Goal: Task Accomplishment & Management: Use online tool/utility

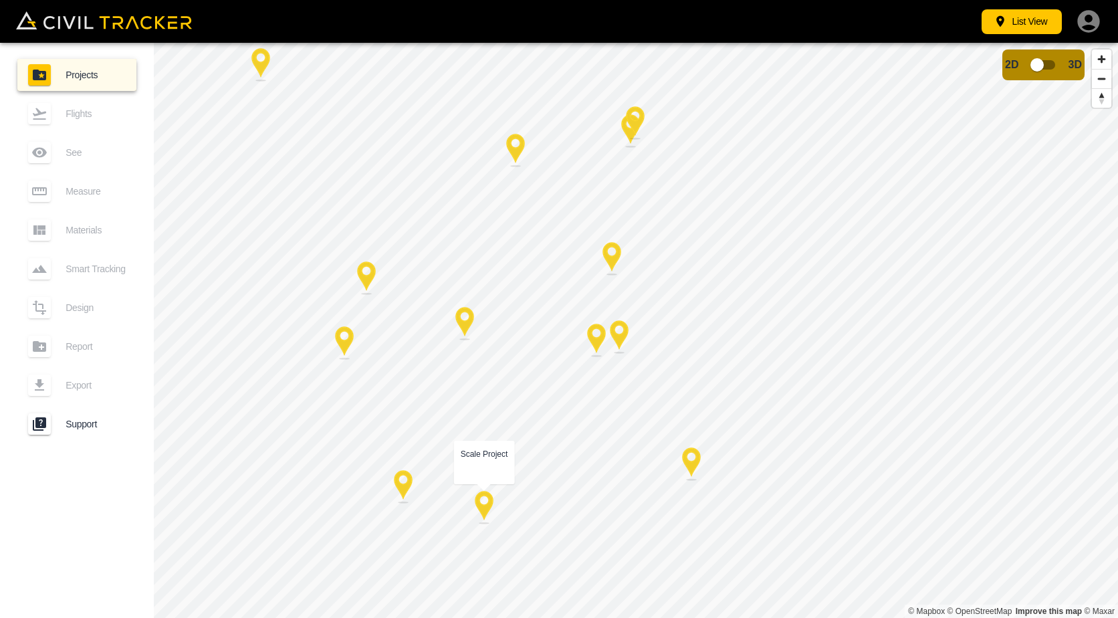
click at [488, 505] on div at bounding box center [483, 507] width 33 height 33
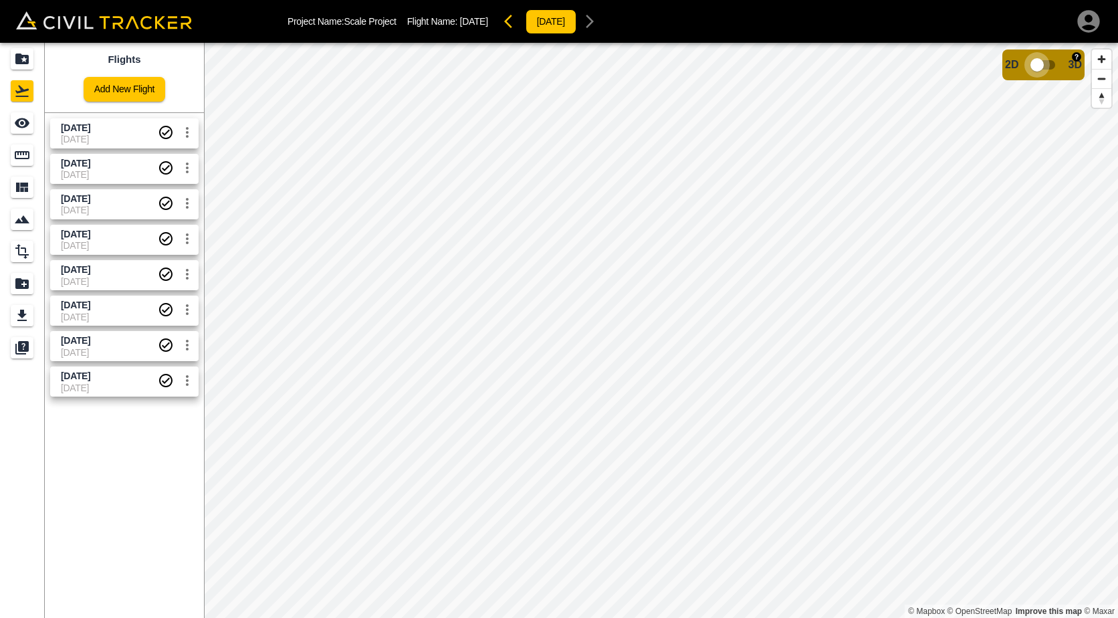
click at [1051, 63] on input "checkbox" at bounding box center [1037, 64] width 76 height 25
click at [1065, 62] on input "checkbox" at bounding box center [1077, 60] width 76 height 25
click at [29, 156] on icon "Measure" at bounding box center [22, 155] width 15 height 8
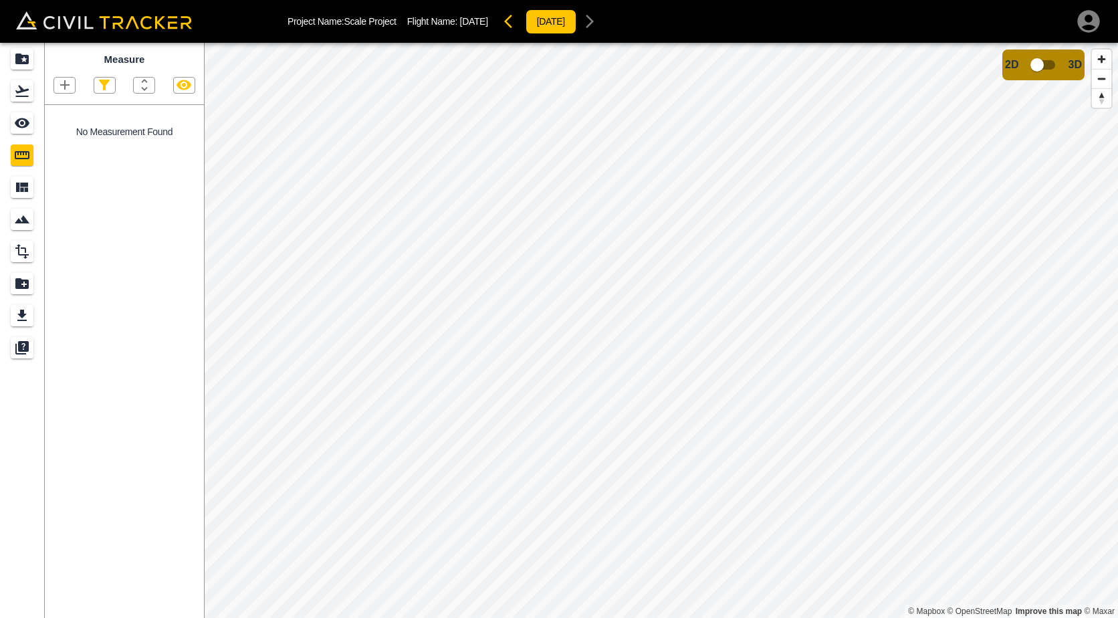
click at [68, 87] on icon "button" at bounding box center [65, 85] width 16 height 16
click at [62, 134] on p "Polyline" at bounding box center [63, 129] width 31 height 11
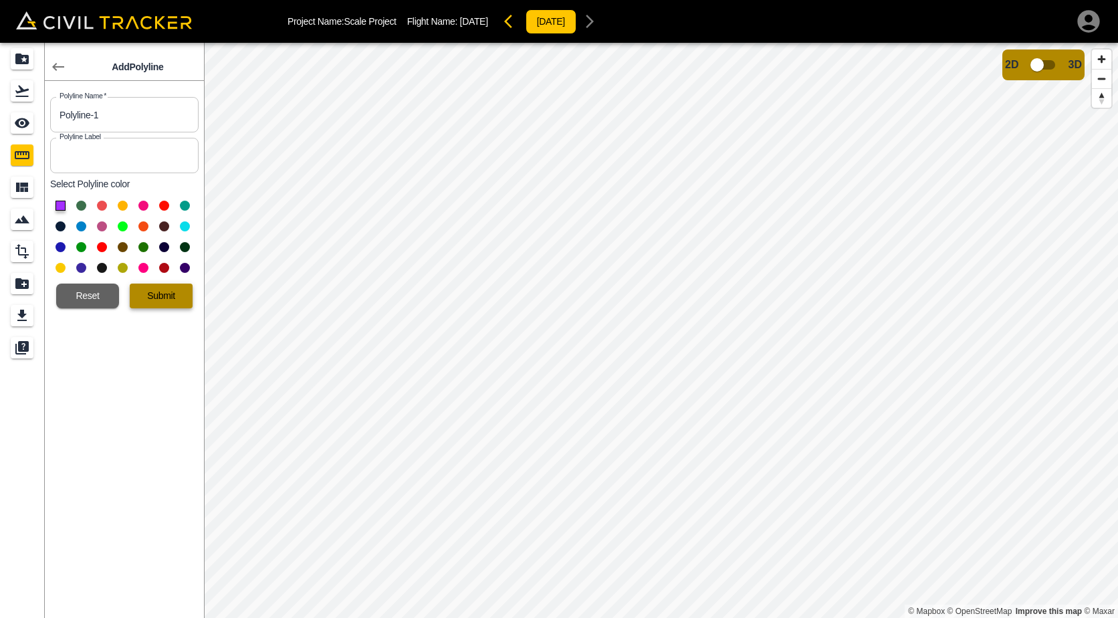
click at [154, 295] on button "Submit" at bounding box center [161, 295] width 63 height 25
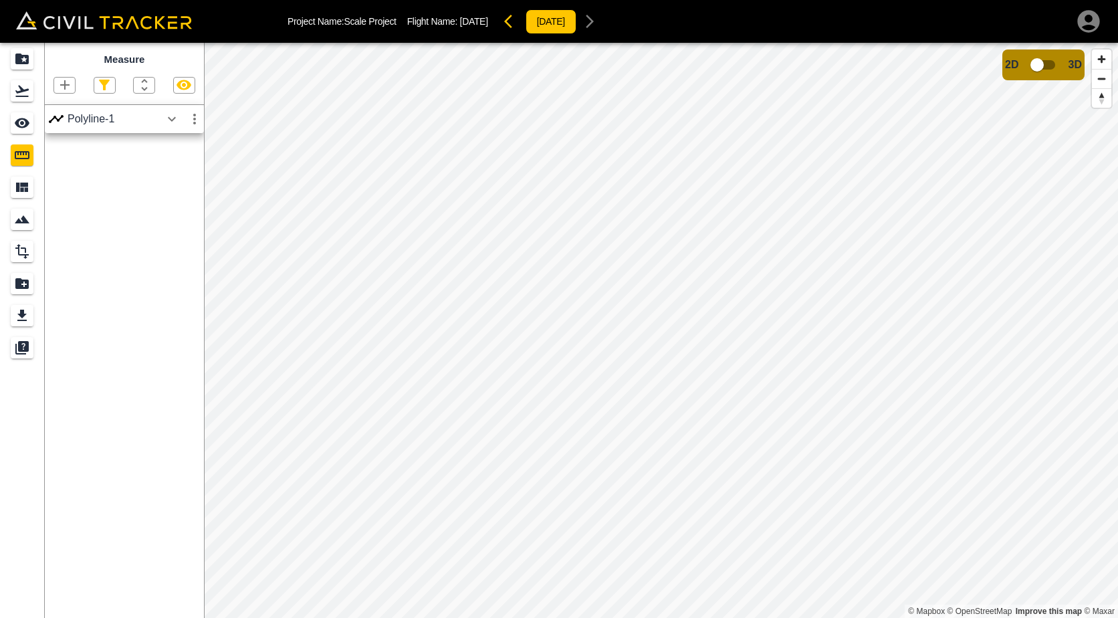
click at [173, 118] on icon "button" at bounding box center [172, 119] width 16 height 16
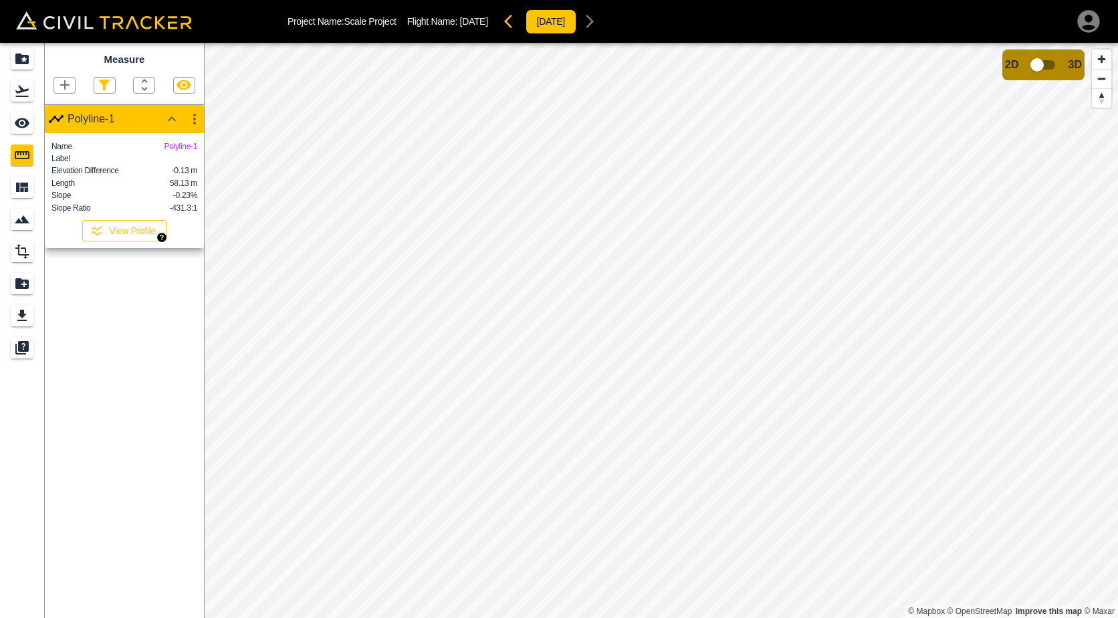
click at [134, 241] on button "View Profile" at bounding box center [124, 230] width 84 height 21
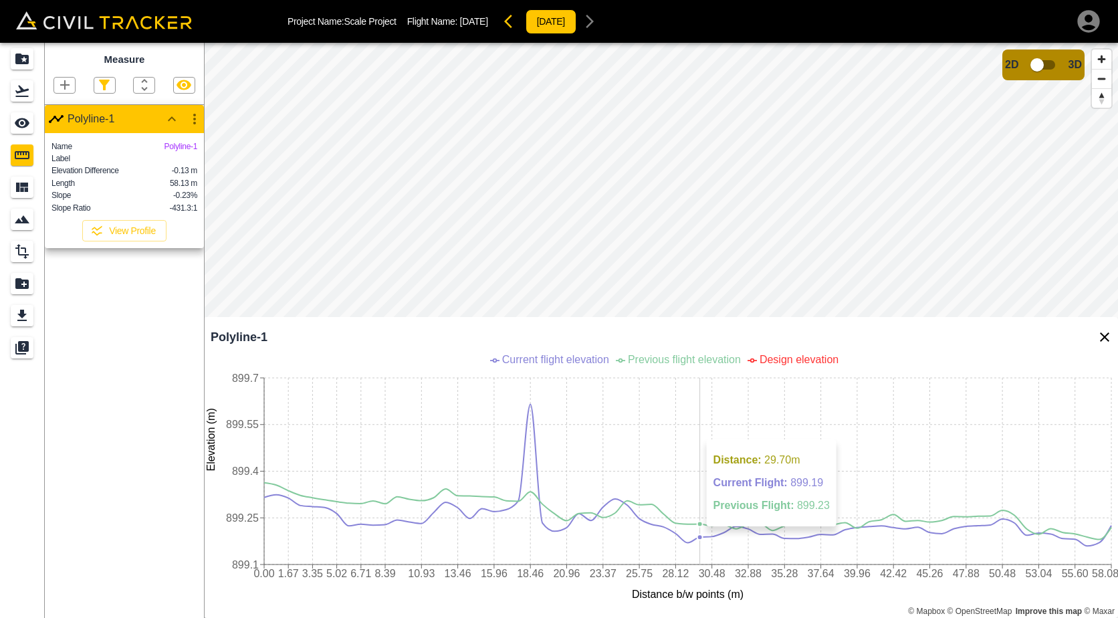
drag, startPoint x: 741, startPoint y: 527, endPoint x: 705, endPoint y: 535, distance: 36.3
click at [698, 539] on icon "0.00 1.67 3.35 5.02 6.71 8.39 10.93 13.46 15.96 18.46 20.96 23.37 25.75 28.12 3…" at bounding box center [661, 483] width 914 height 267
click at [602, 372] on div "© Mapbox © OpenStreetMap Improve this map © Maxar 2D 3D Polyline-1 0.00 1.67 3.…" at bounding box center [661, 330] width 914 height 575
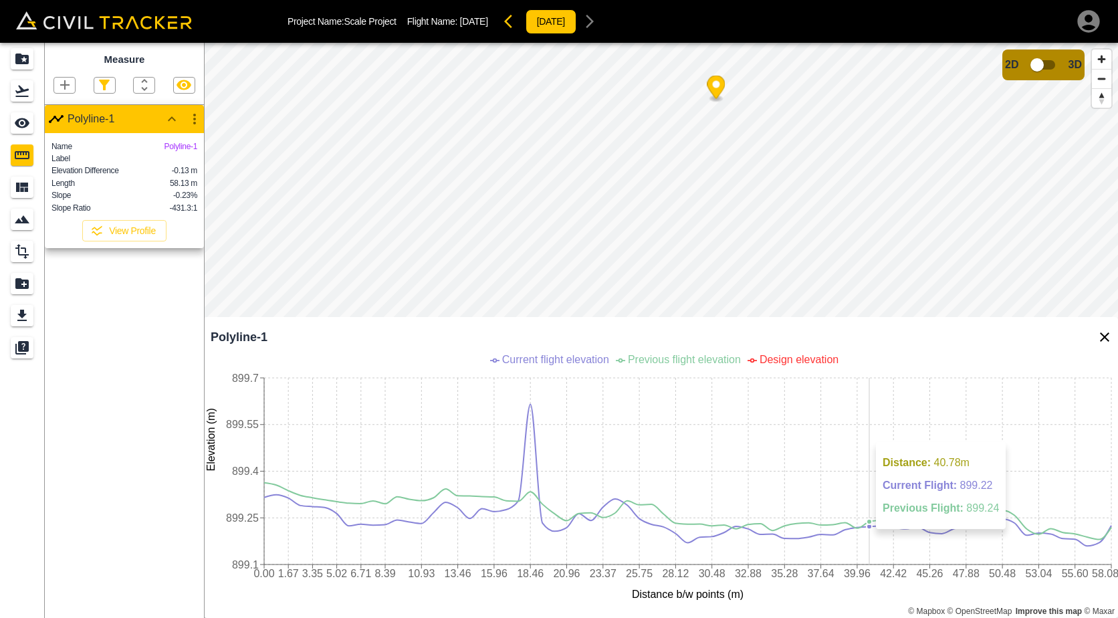
drag, startPoint x: 986, startPoint y: 526, endPoint x: 873, endPoint y: 541, distance: 114.0
click at [873, 541] on icon "0.00 1.67 3.35 5.02 6.71 8.39 10.93 13.46 15.96 18.46 20.96 23.37 25.75 28.12 3…" at bounding box center [661, 483] width 914 height 267
drag, startPoint x: 873, startPoint y: 541, endPoint x: 1037, endPoint y: 515, distance: 166.6
click at [1037, 515] on icon "0.00 1.67 3.35 5.02 6.71 8.39 10.93 13.46 15.96 18.46 20.96 23.37 25.75 28.12 3…" at bounding box center [661, 483] width 914 height 267
click at [196, 117] on icon "button" at bounding box center [194, 119] width 16 height 16
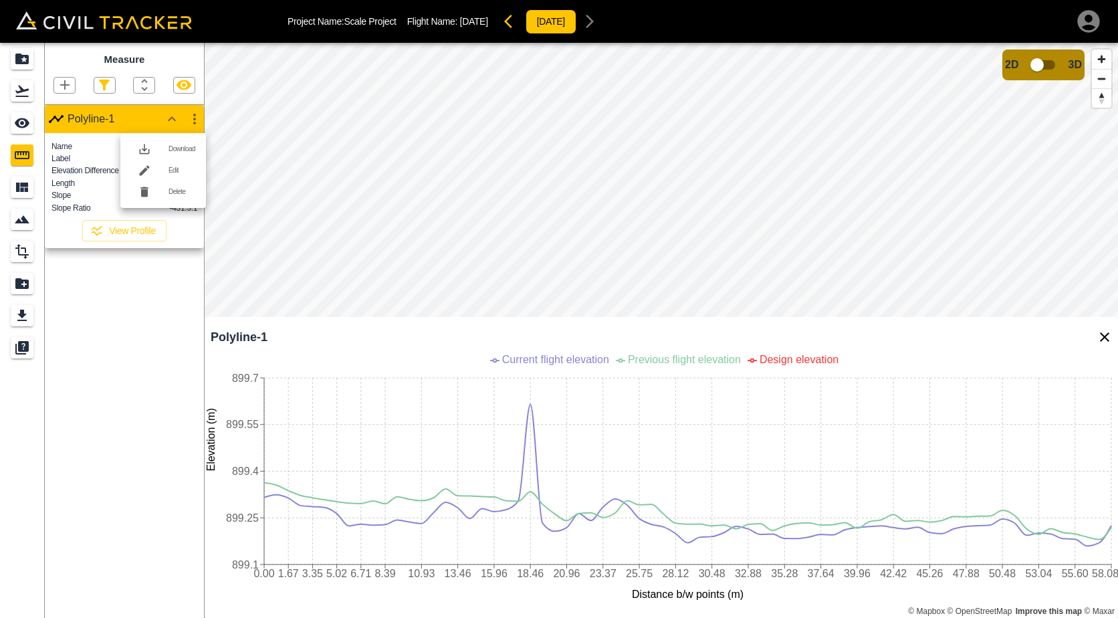
click at [185, 170] on h6 "Edit" at bounding box center [181, 170] width 27 height 8
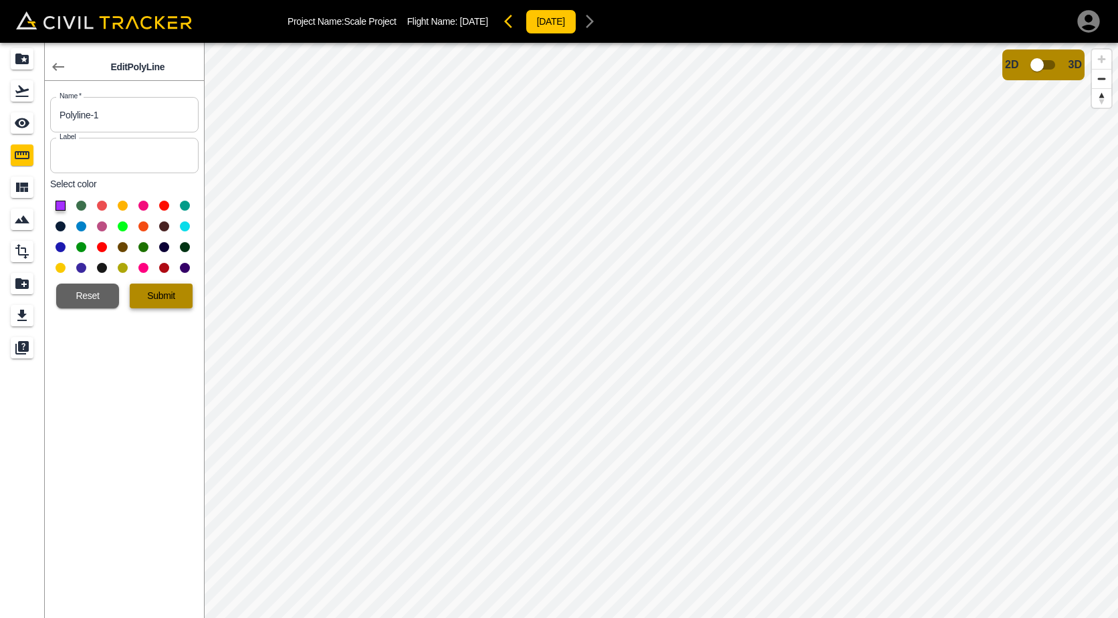
click at [174, 287] on button "Submit" at bounding box center [161, 295] width 63 height 25
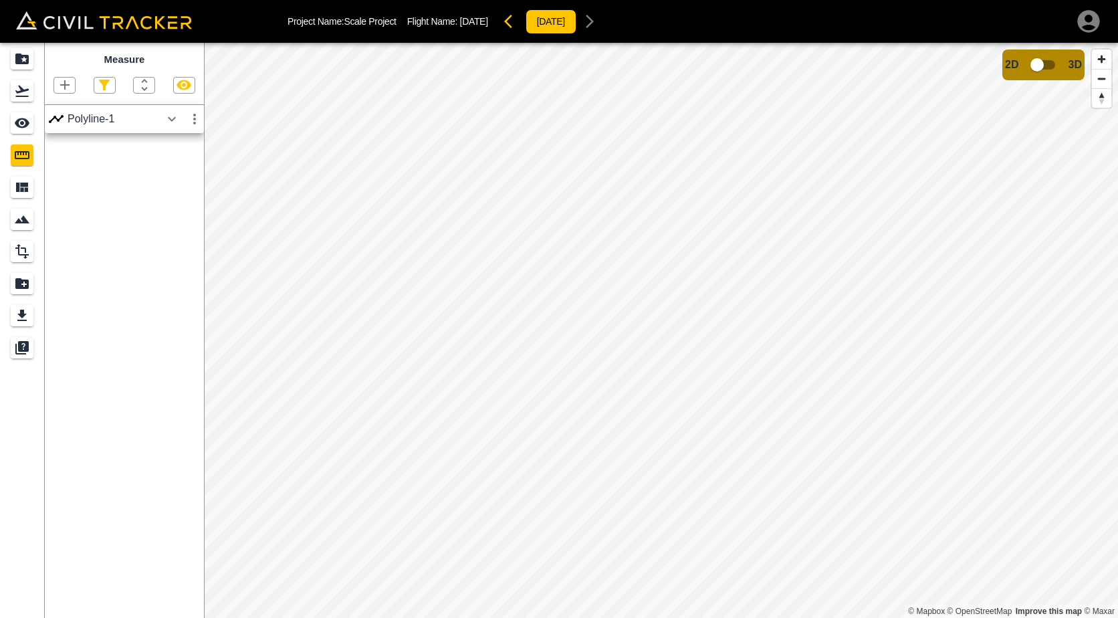
click at [170, 124] on icon "button" at bounding box center [172, 119] width 16 height 16
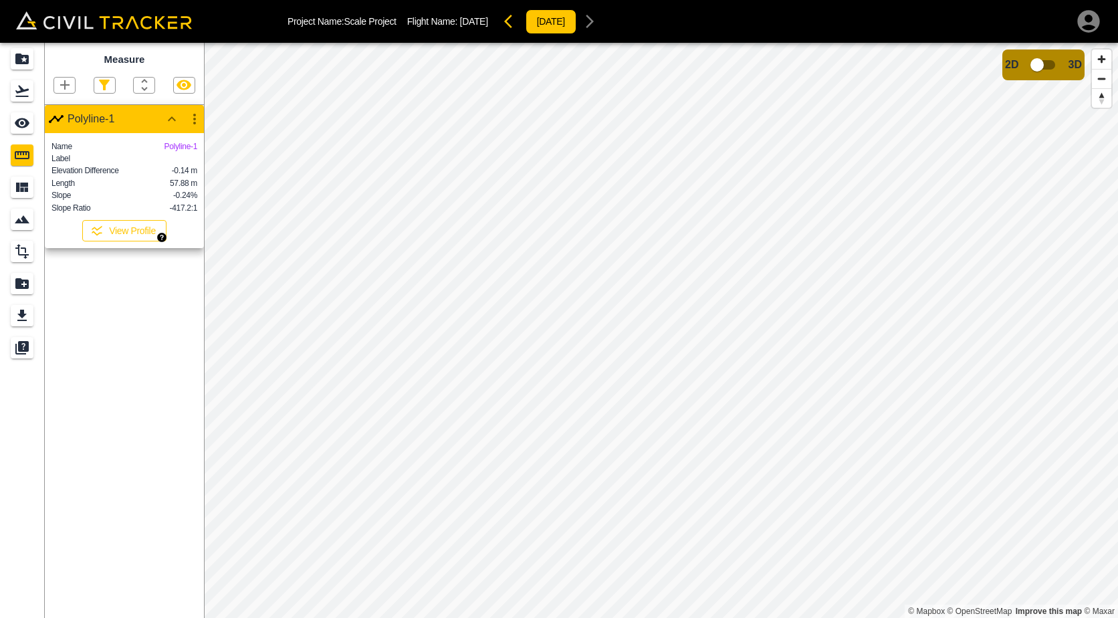
click at [142, 241] on button "View Profile" at bounding box center [124, 230] width 84 height 21
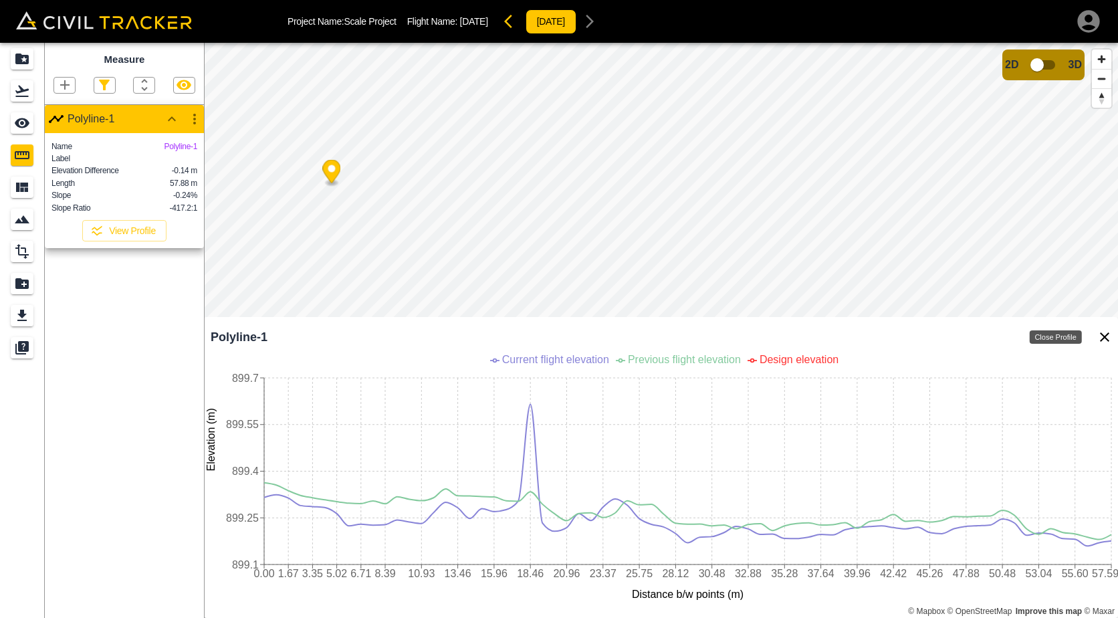
click at [1106, 332] on icon "Close Profile" at bounding box center [1104, 337] width 16 height 16
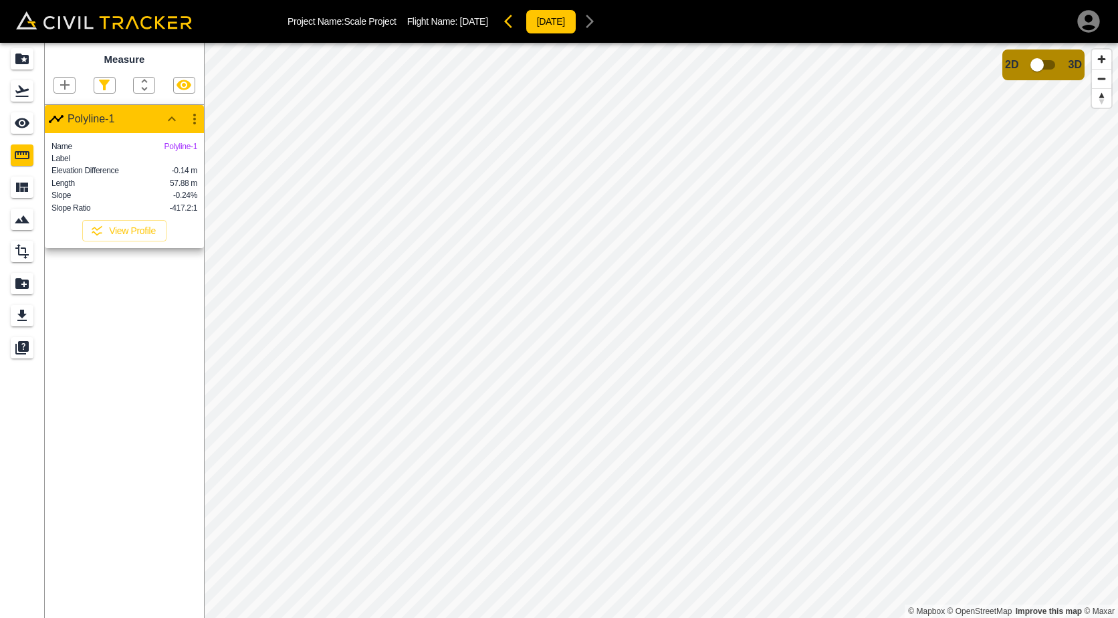
click at [57, 91] on icon "button" at bounding box center [65, 85] width 16 height 16
click at [62, 130] on p "Polyline" at bounding box center [63, 129] width 31 height 11
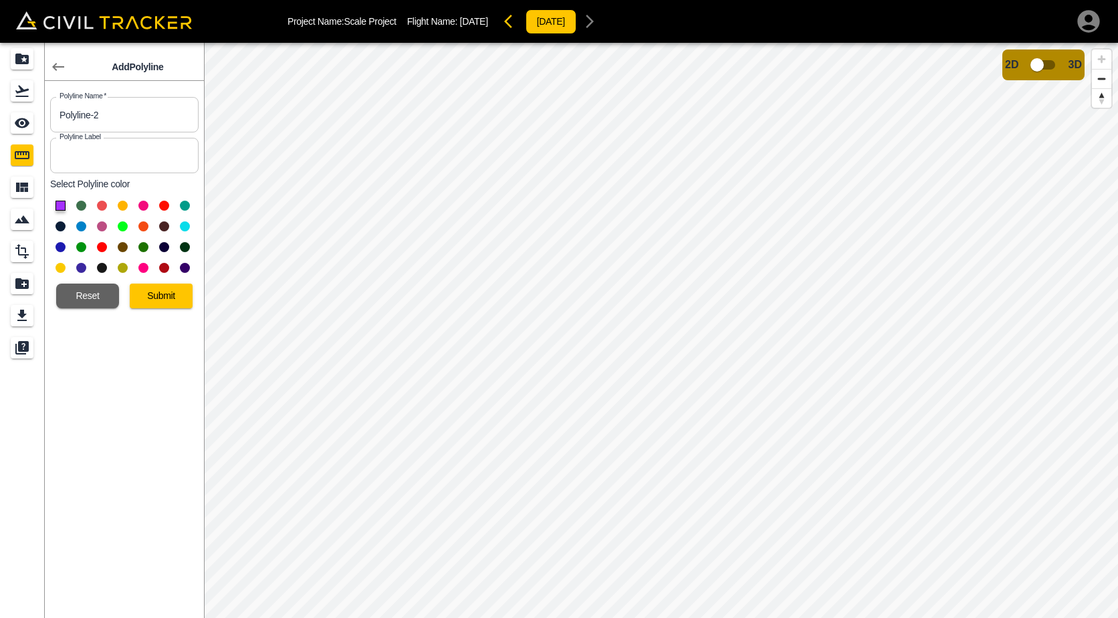
click at [99, 209] on button at bounding box center [102, 206] width 10 height 10
click at [162, 307] on button "Submit" at bounding box center [161, 295] width 63 height 25
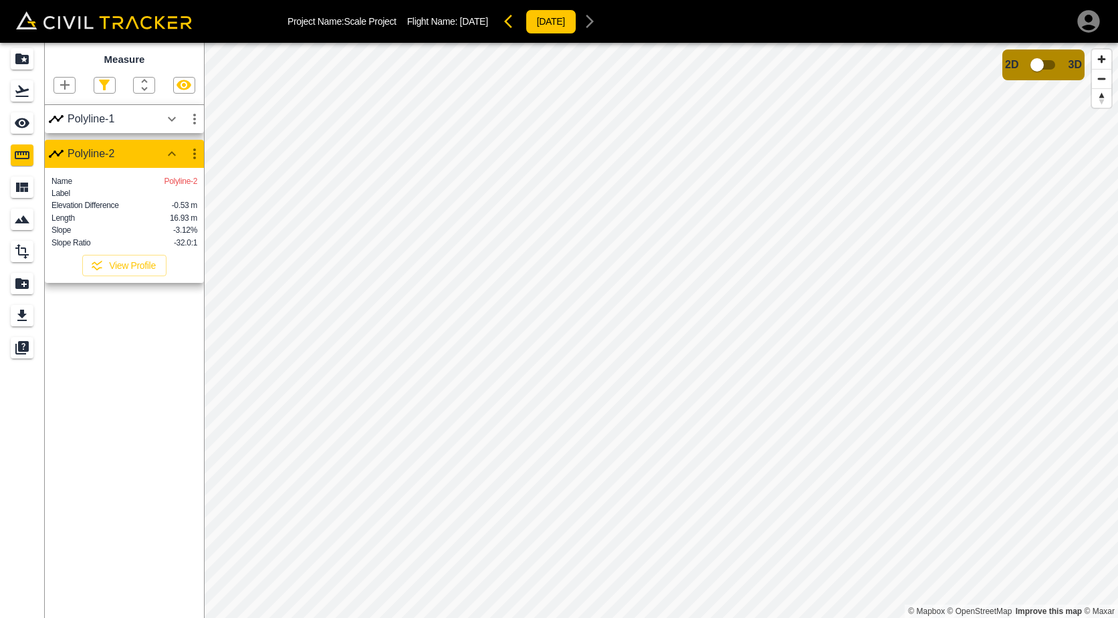
click at [62, 84] on icon "button" at bounding box center [65, 85] width 16 height 16
click at [67, 131] on p "Polyline" at bounding box center [63, 129] width 31 height 11
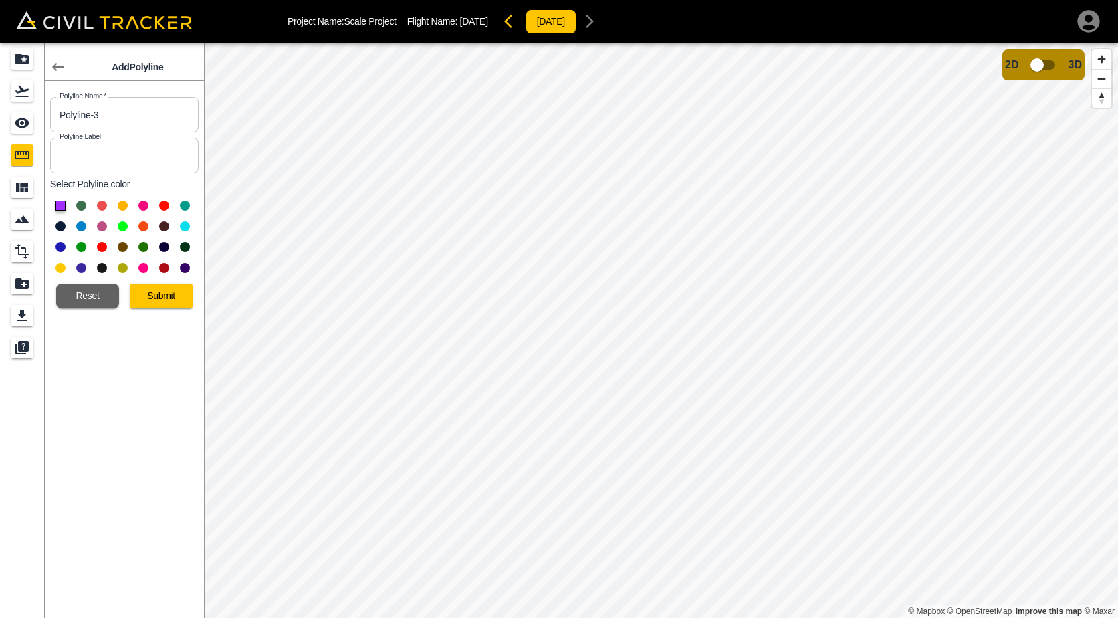
click at [145, 205] on button at bounding box center [143, 206] width 10 height 10
click at [138, 293] on button "Submit" at bounding box center [161, 295] width 63 height 25
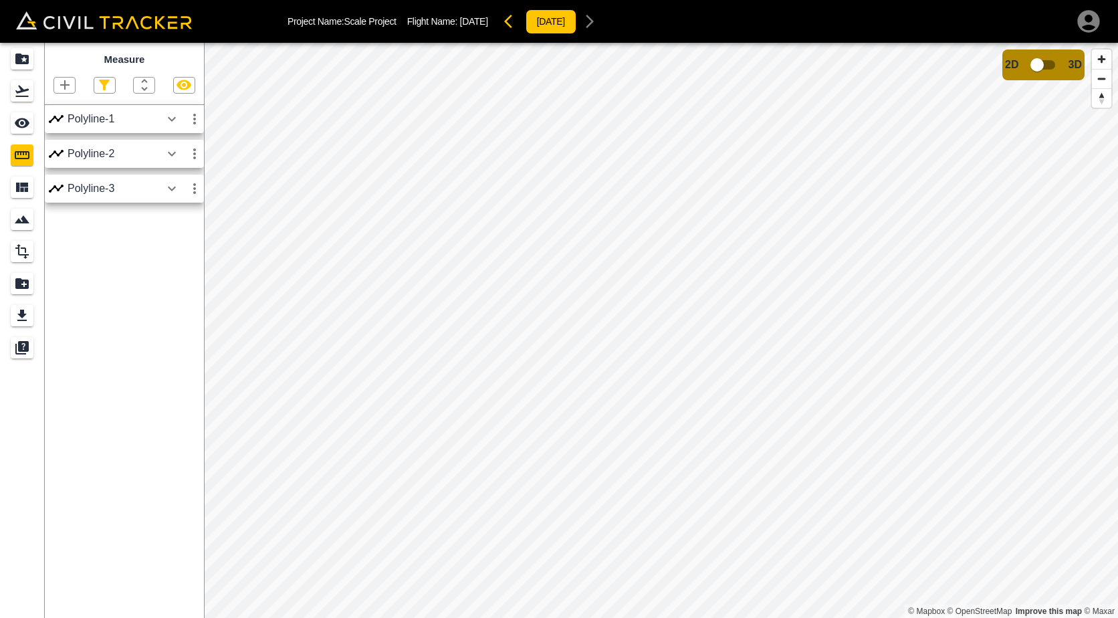
click at [163, 186] on button "button" at bounding box center [171, 188] width 23 height 27
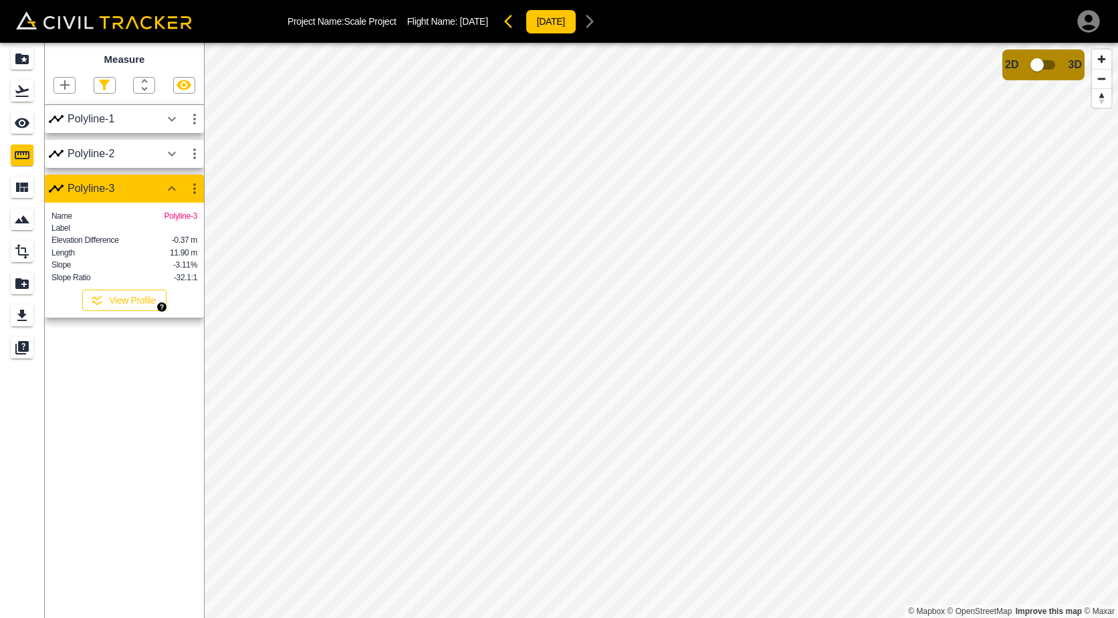
click at [125, 311] on button "View Profile" at bounding box center [124, 299] width 84 height 21
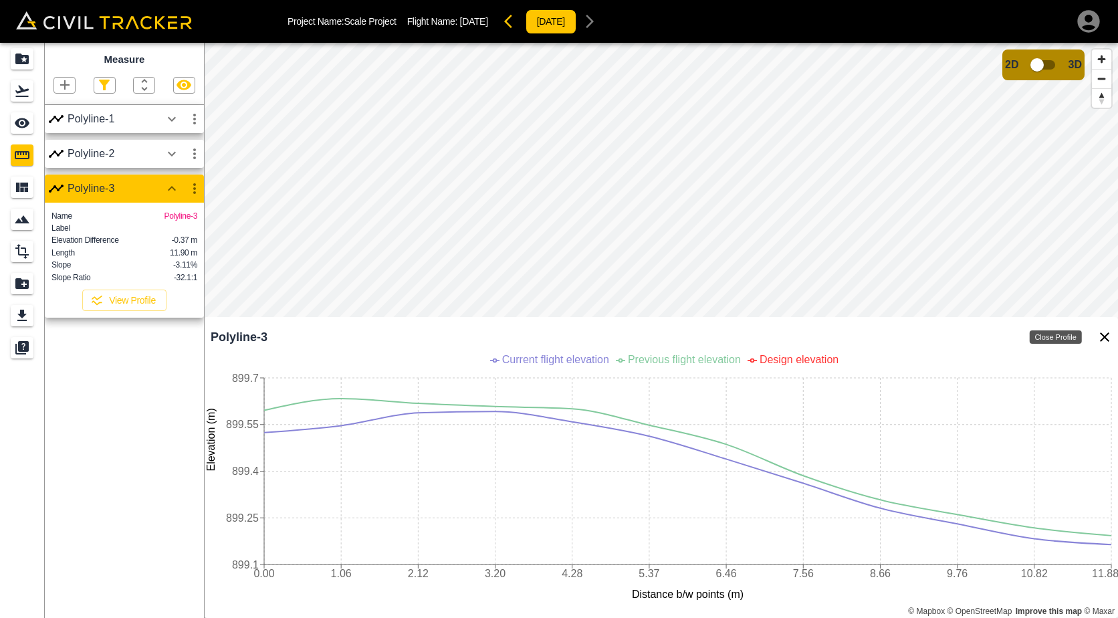
click at [1104, 338] on icon "Close Profile" at bounding box center [1104, 336] width 9 height 9
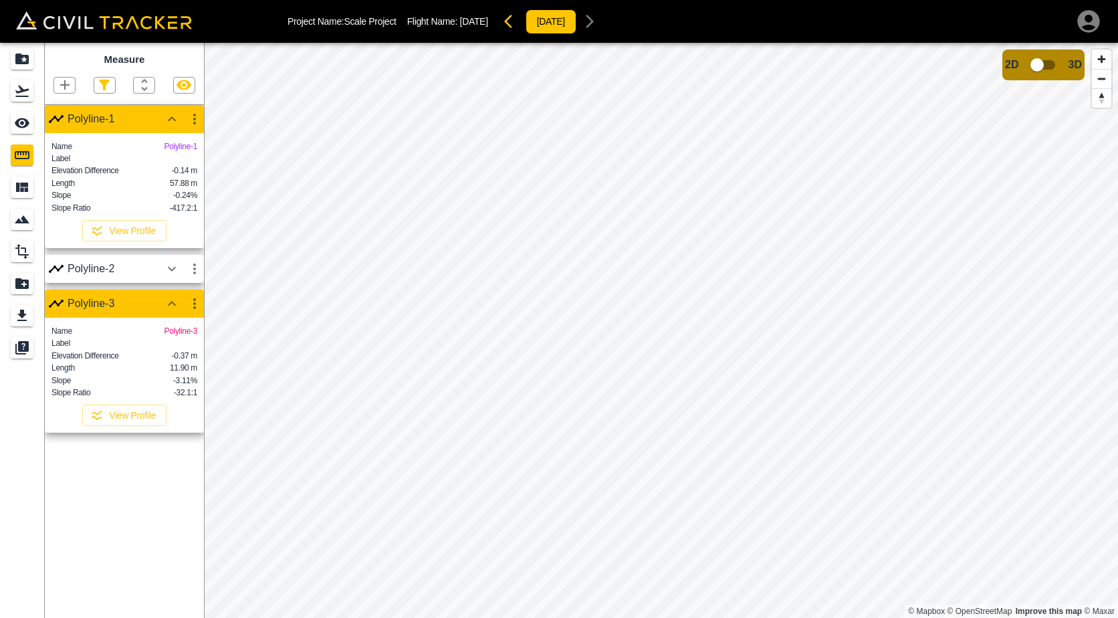
click at [193, 129] on button "button" at bounding box center [194, 119] width 23 height 27
click at [184, 162] on li "Edit" at bounding box center [163, 170] width 86 height 21
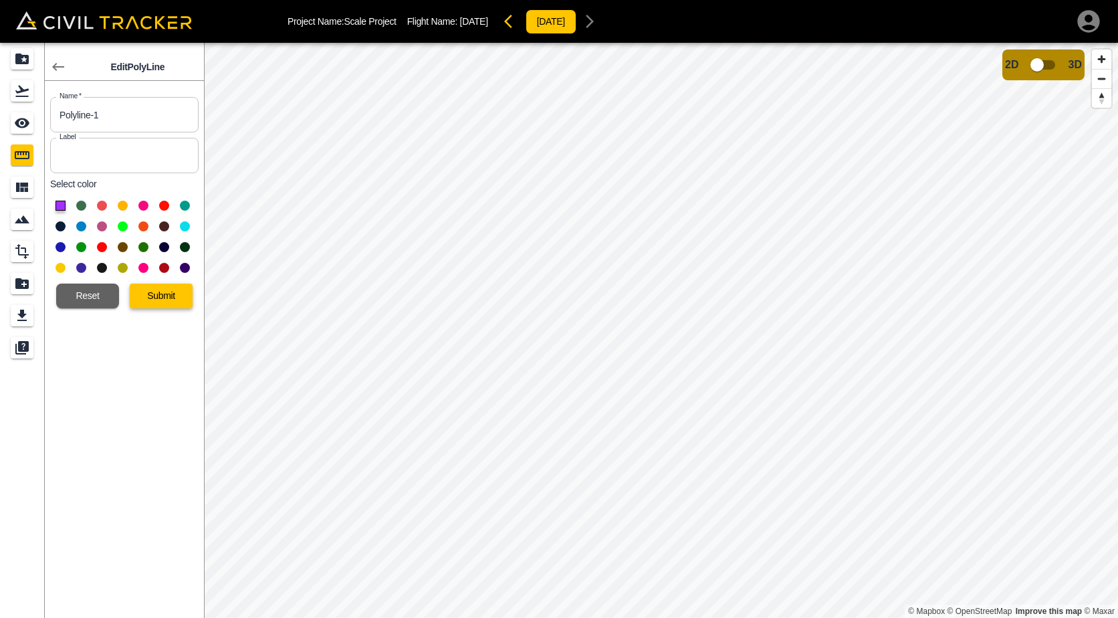
click at [157, 294] on button "Submit" at bounding box center [161, 295] width 63 height 25
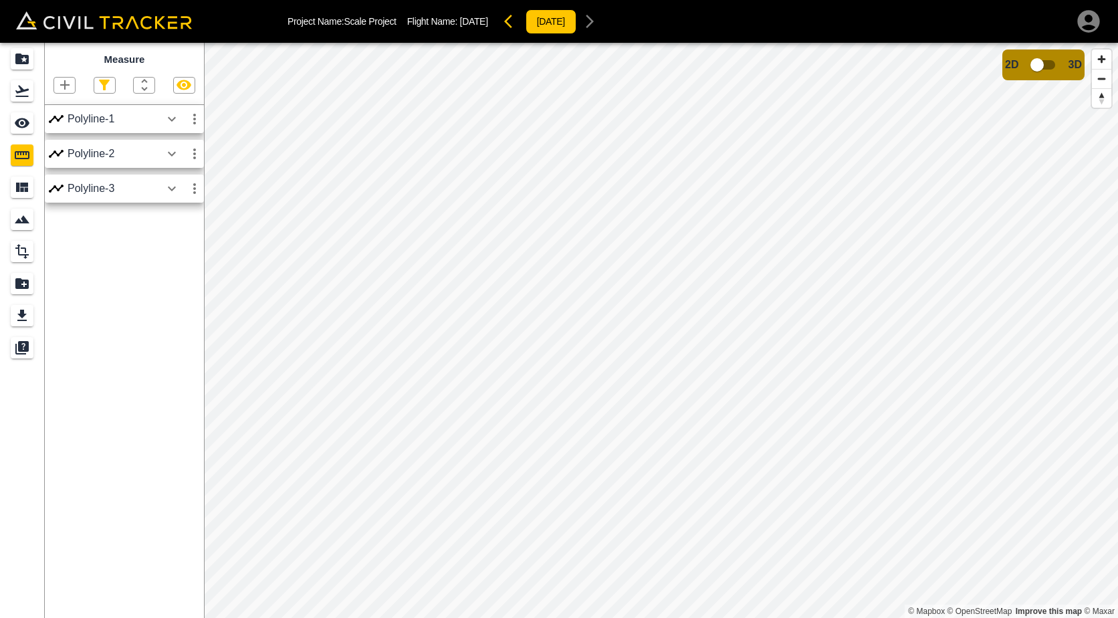
click at [178, 119] on icon "button" at bounding box center [172, 119] width 16 height 16
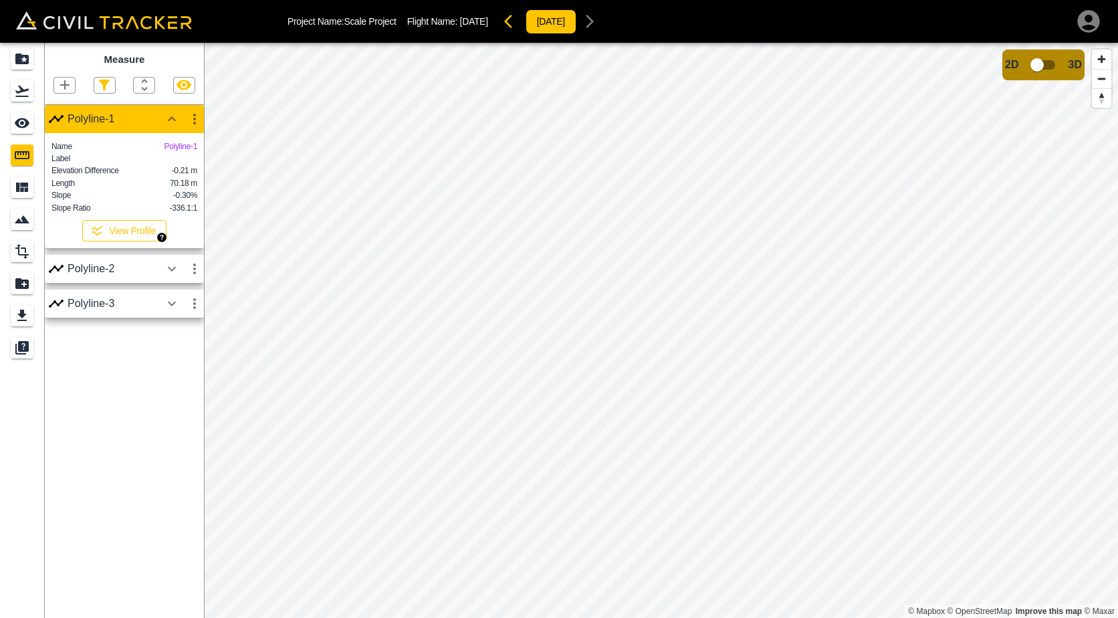
click at [152, 241] on button "View Profile" at bounding box center [124, 230] width 84 height 21
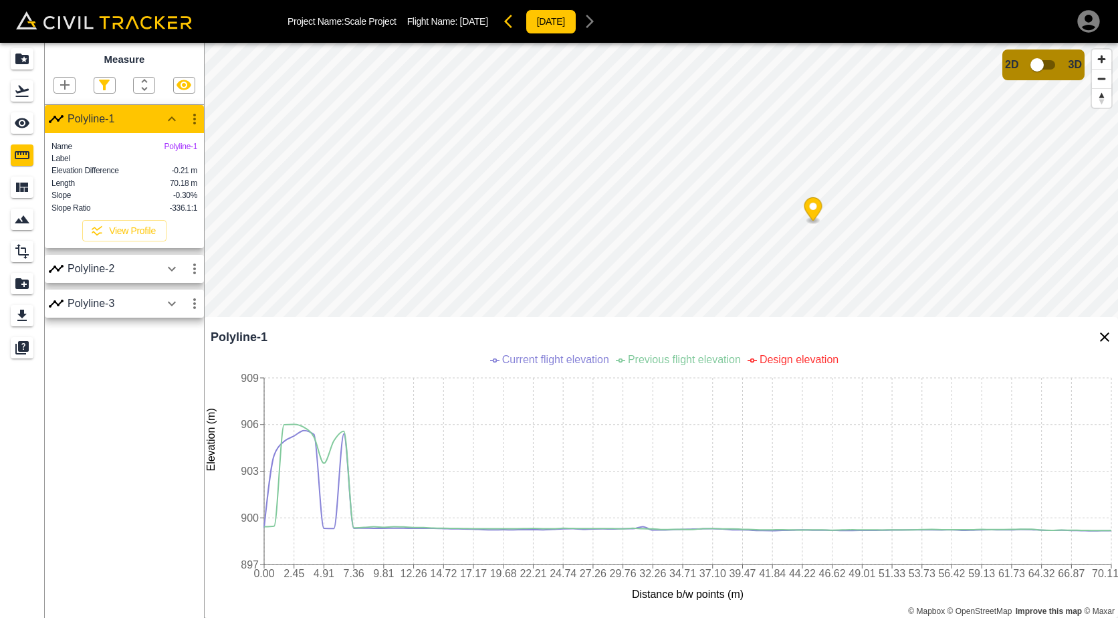
click at [762, 0] on html "Project Name: Scale Project Flight Name: [DATE] [DATE] Measure Polyline-1 Name …" at bounding box center [559, 309] width 1118 height 618
click at [1111, 338] on icon "Close Profile" at bounding box center [1104, 337] width 16 height 16
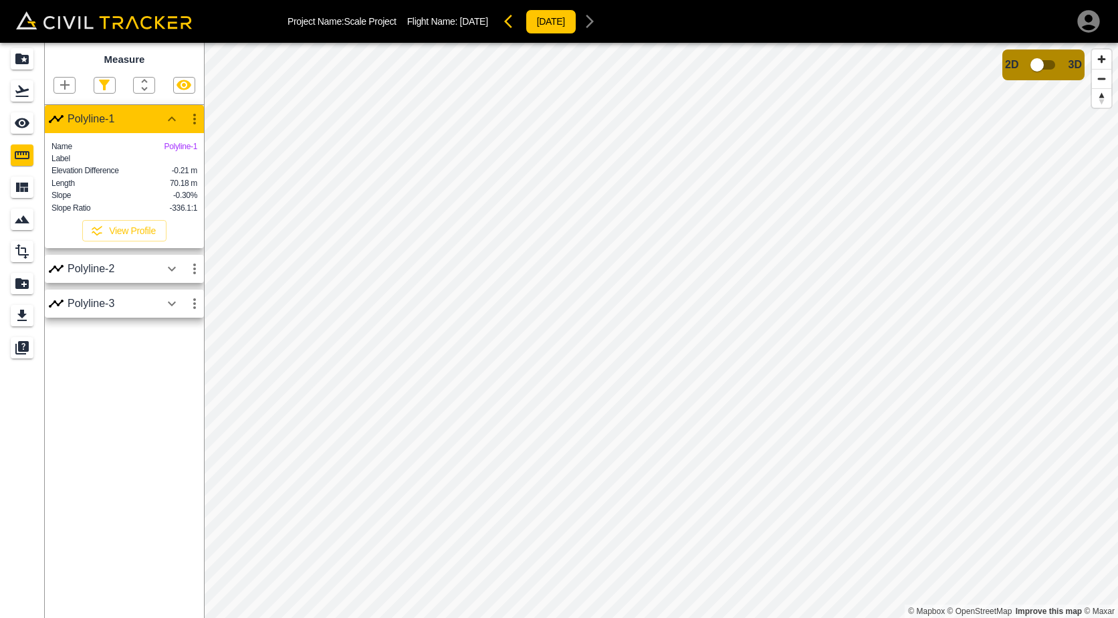
click at [190, 127] on icon "button" at bounding box center [194, 119] width 16 height 16
click at [182, 170] on h6 "Edit" at bounding box center [181, 170] width 27 height 8
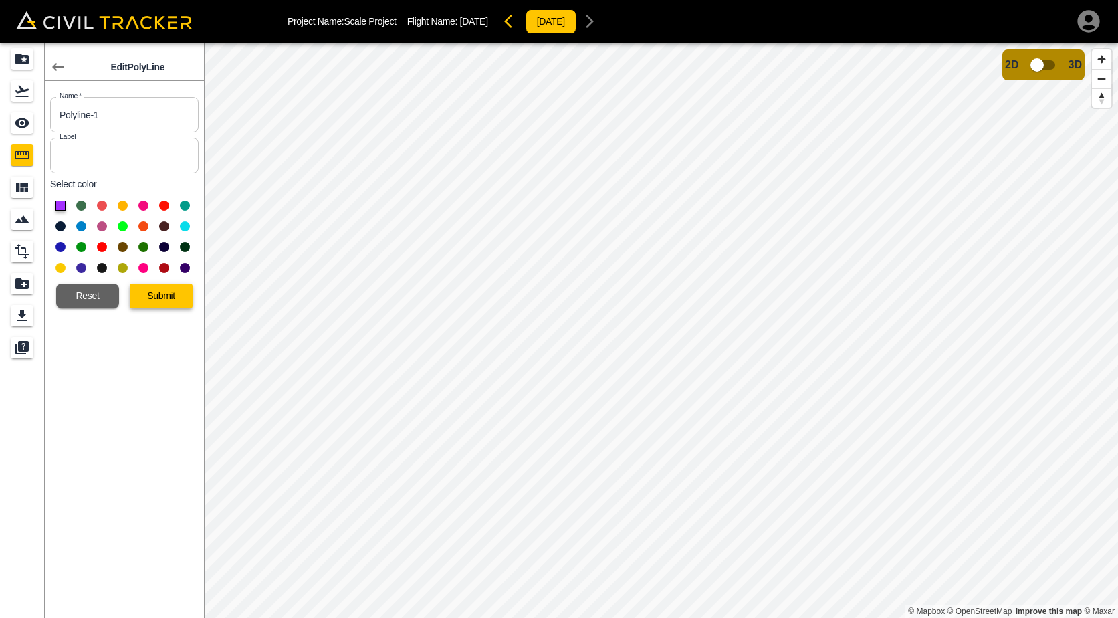
click at [153, 295] on button "Submit" at bounding box center [161, 295] width 63 height 25
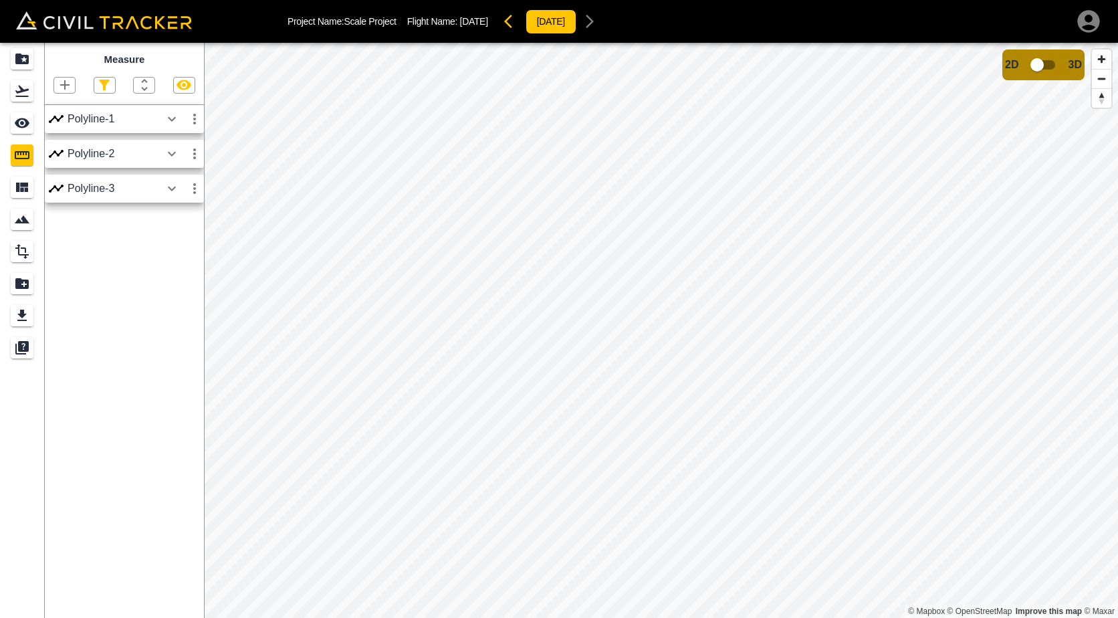
click at [170, 125] on icon "button" at bounding box center [172, 119] width 16 height 16
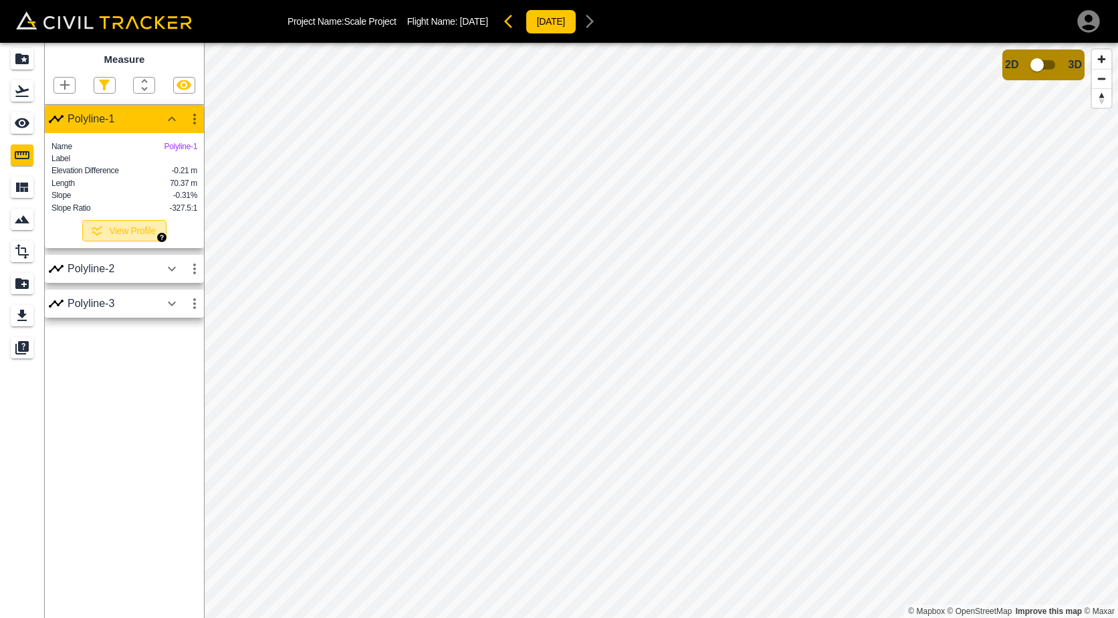
click at [131, 241] on button "View Profile" at bounding box center [124, 230] width 84 height 21
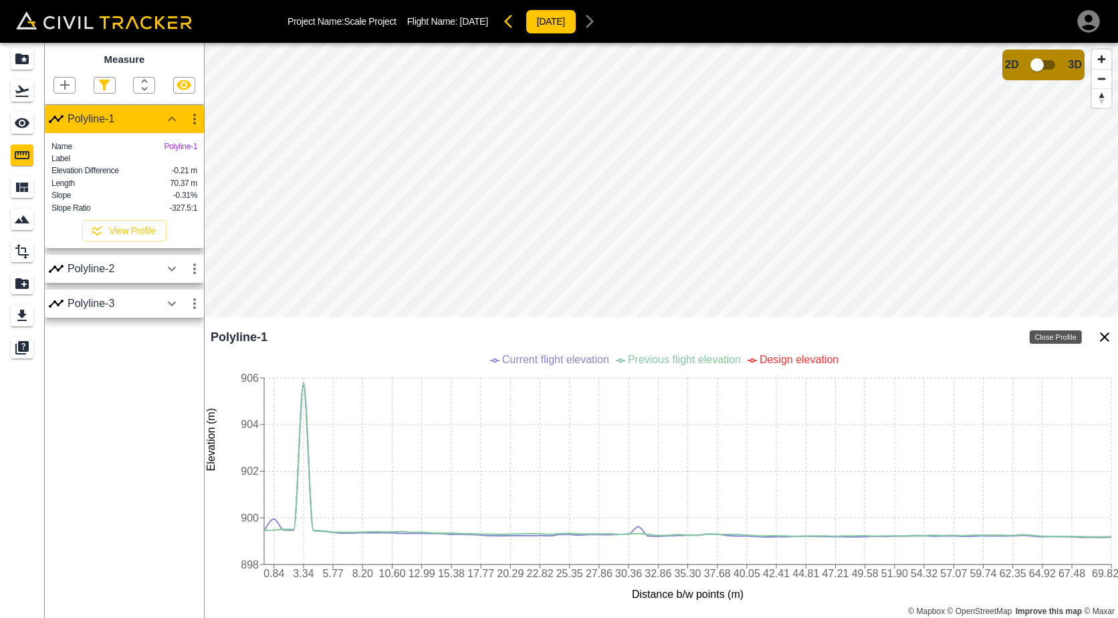
click at [1106, 338] on icon "Close Profile" at bounding box center [1104, 336] width 9 height 9
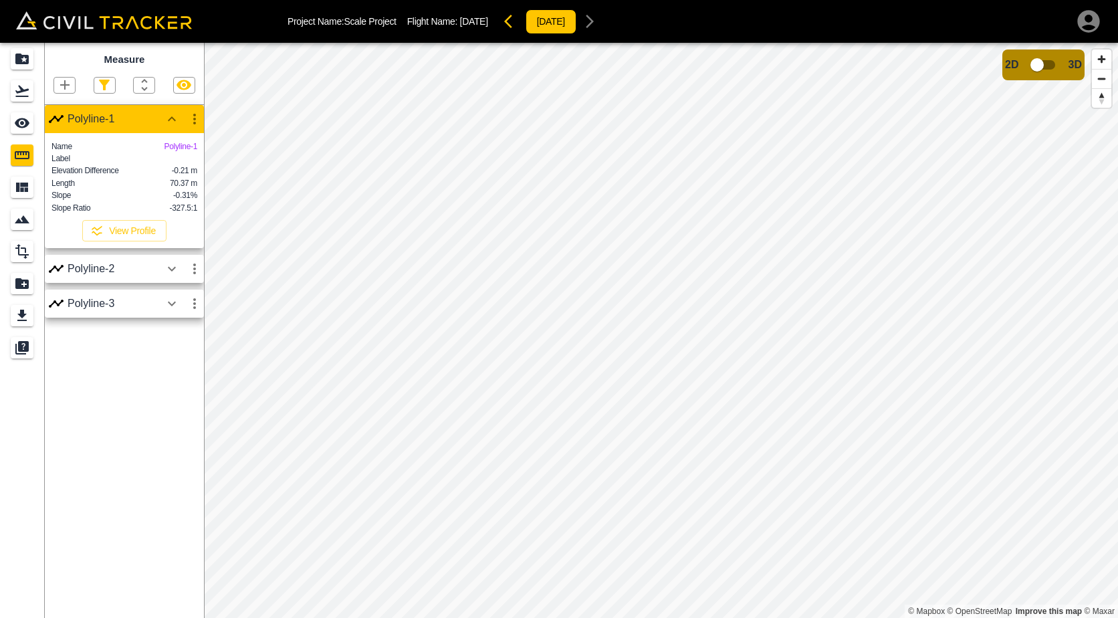
click at [683, 617] on html "Project Name: Scale Project Flight Name: [DATE] [DATE] Measure Polyline-1 Name …" at bounding box center [559, 309] width 1118 height 618
click at [388, 37] on div "Project Name: Scale Project Flight Name: [DATE] [DATE] Measure Polyline-1 Name …" at bounding box center [559, 309] width 1118 height 618
